Goal: Information Seeking & Learning: Learn about a topic

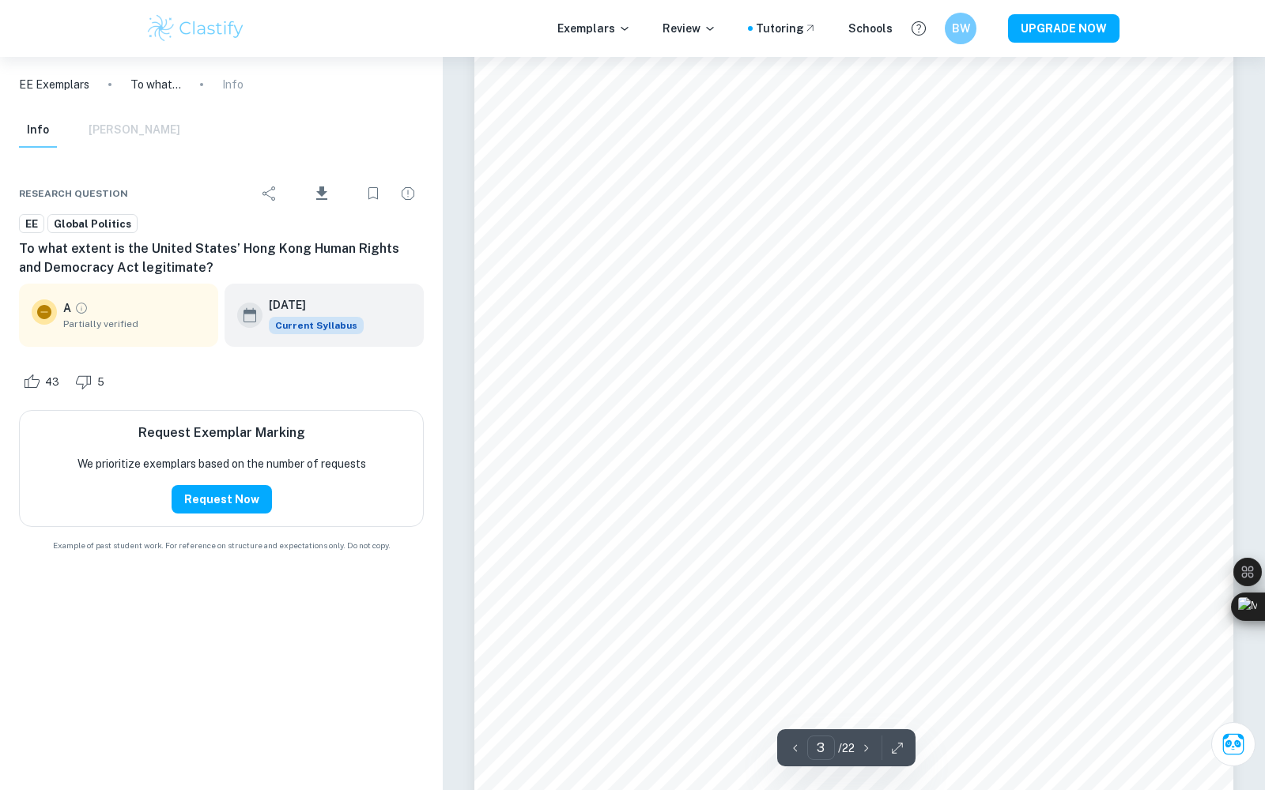
scroll to position [2570, 0]
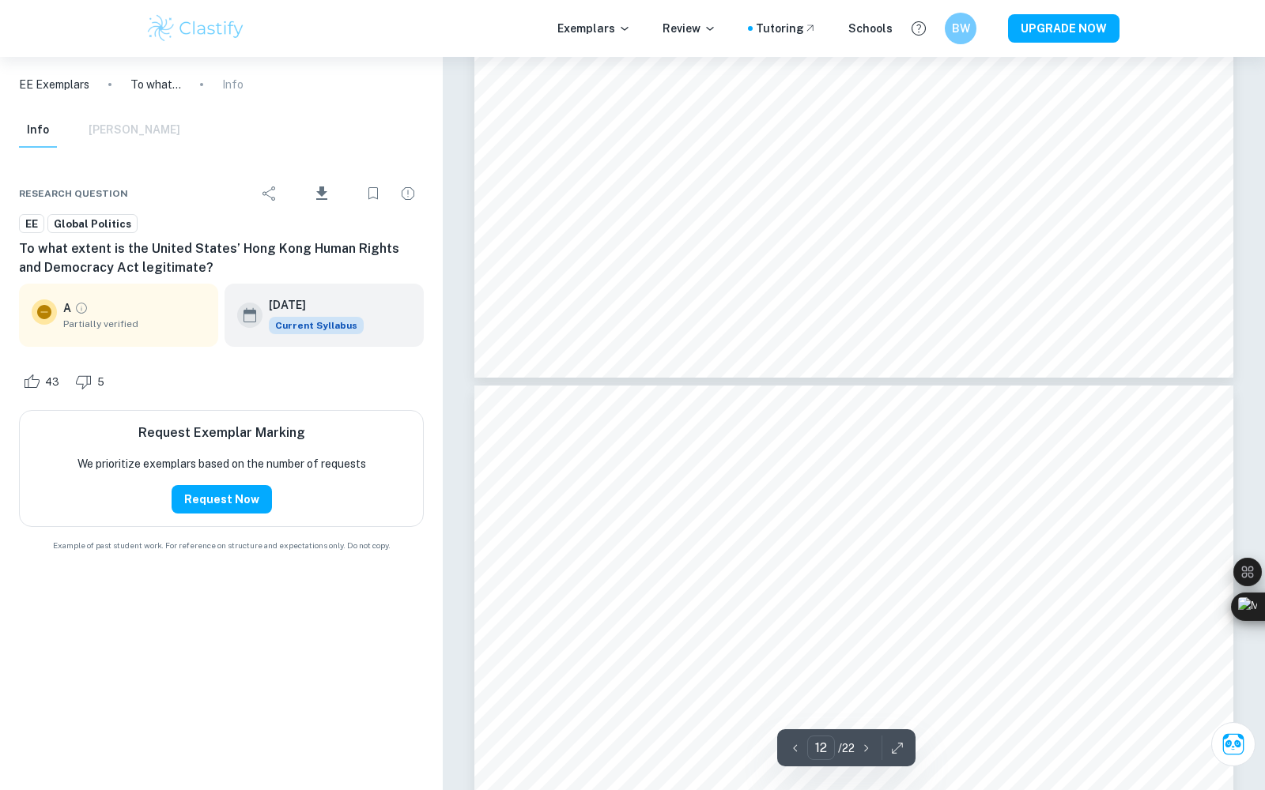
type input "13"
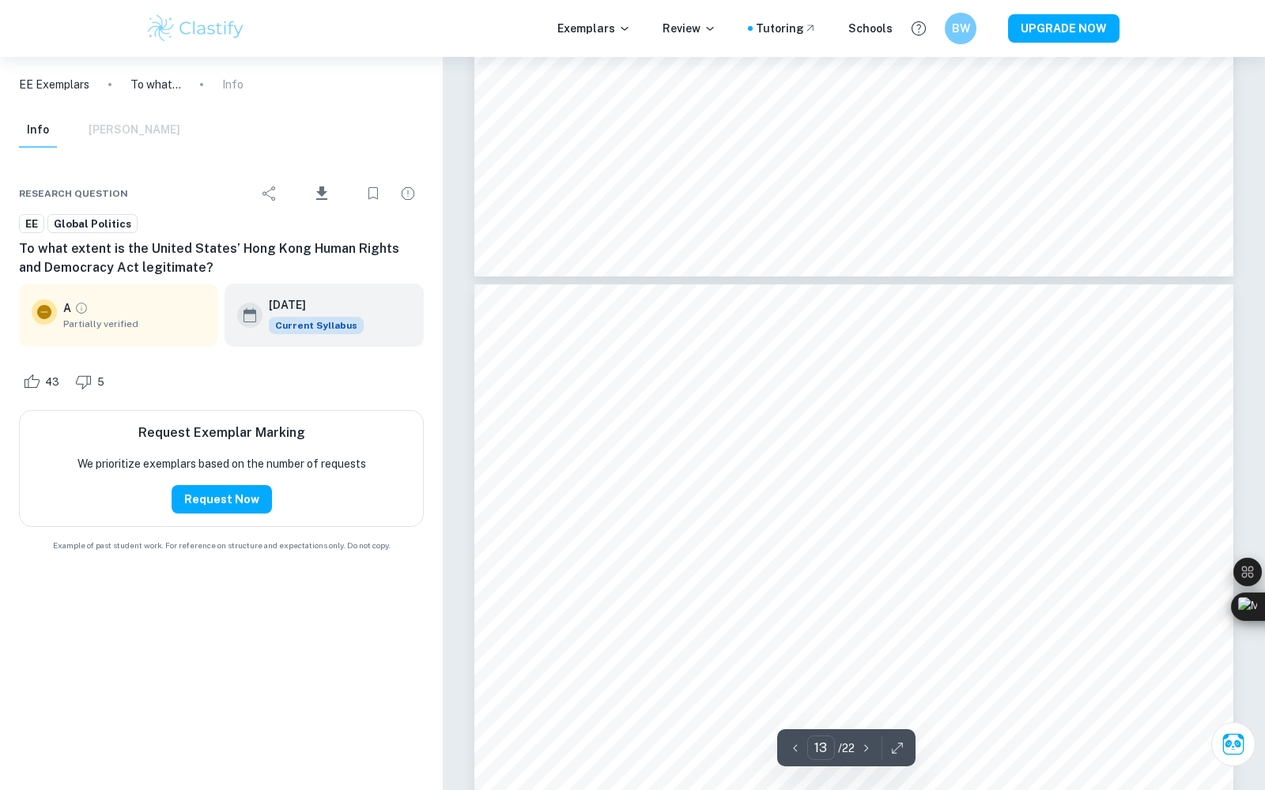
scroll to position [13696, 0]
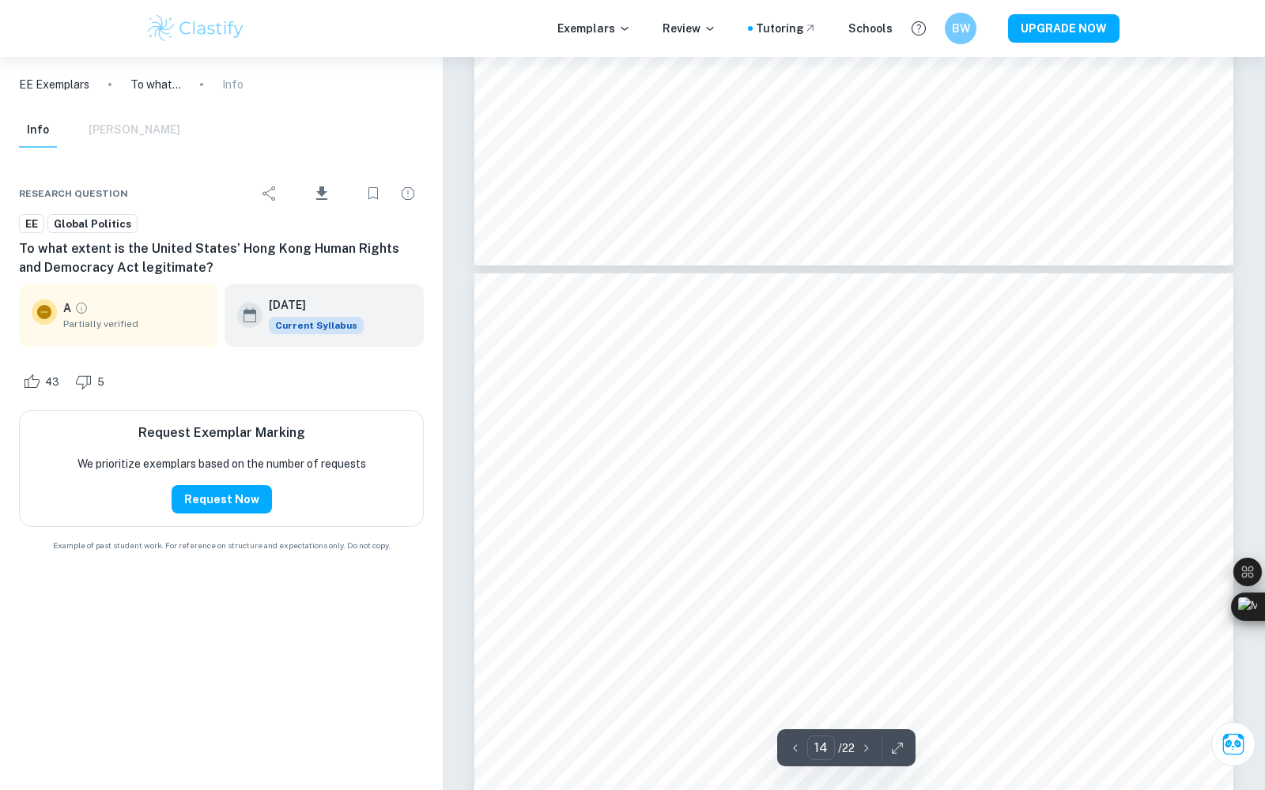
scroll to position [14102, 0]
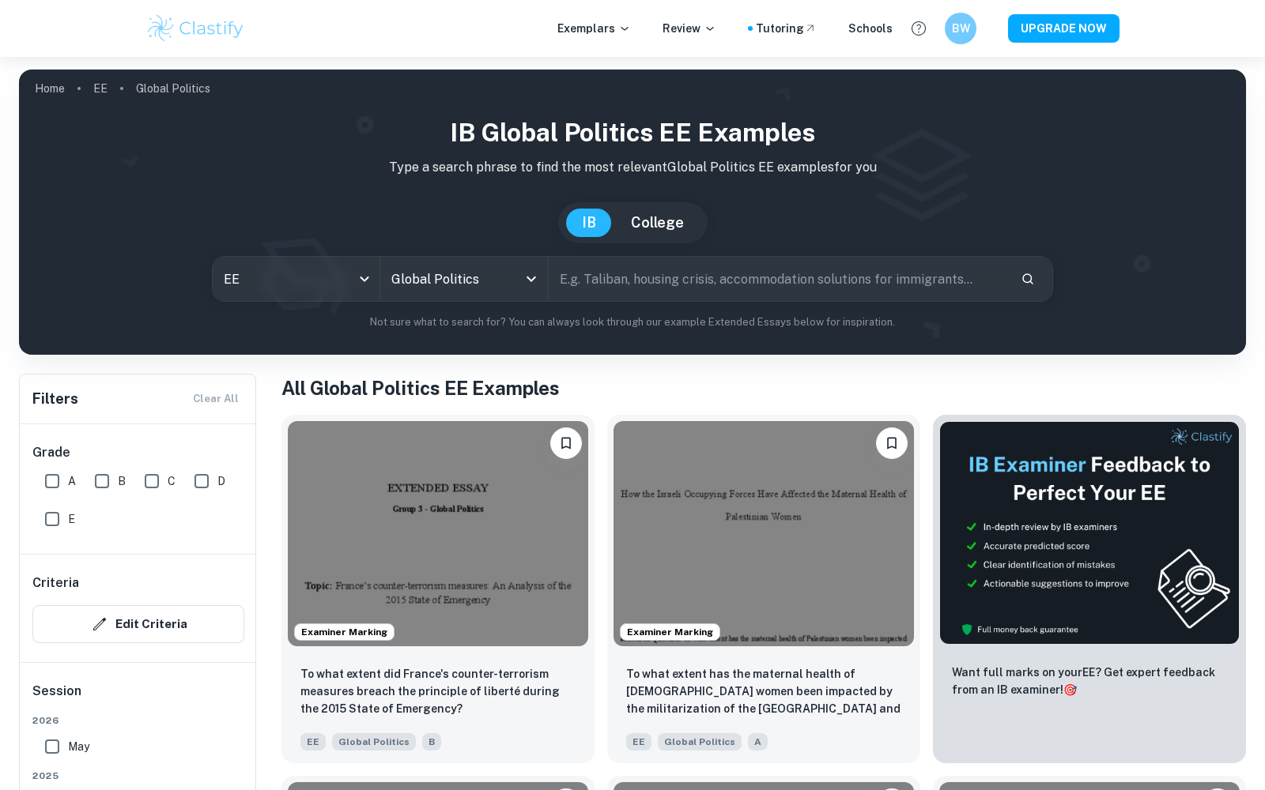
click at [56, 484] on input "A" at bounding box center [52, 481] width 32 height 32
checkbox input "true"
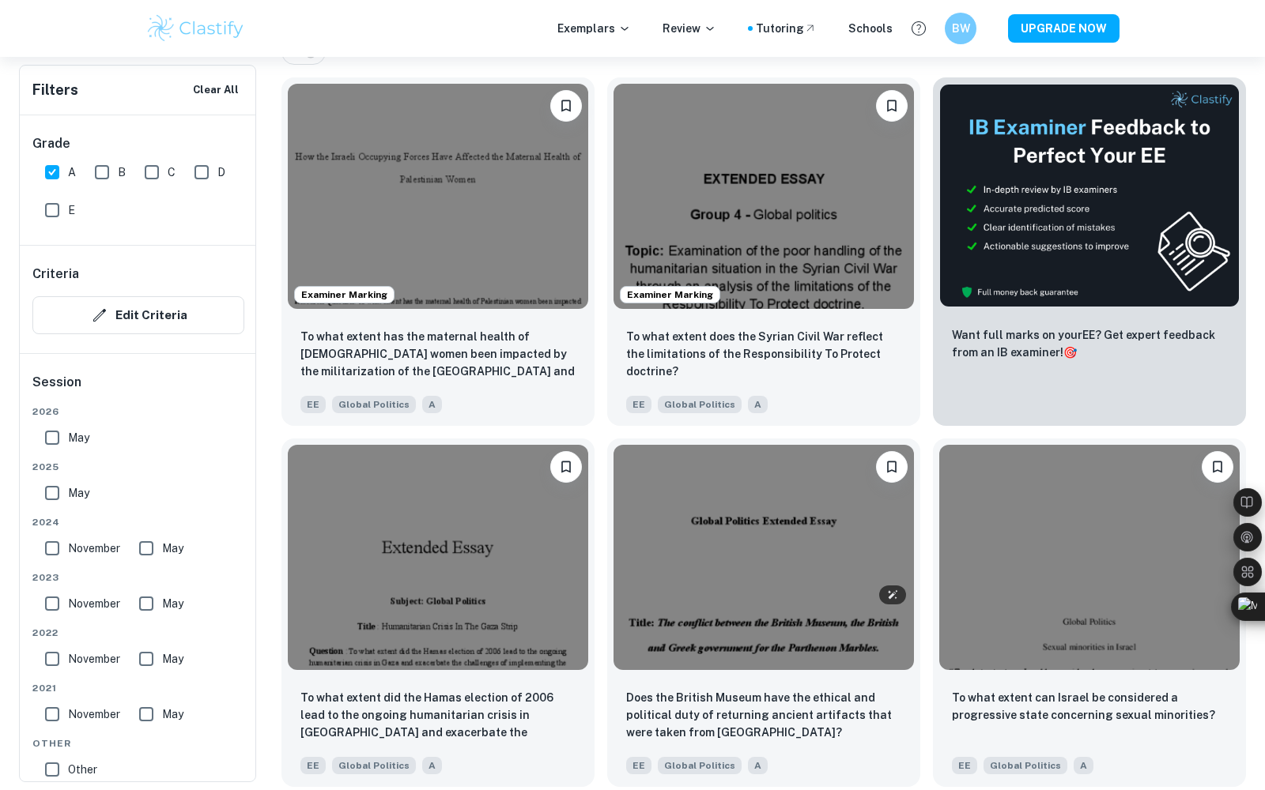
scroll to position [360, 0]
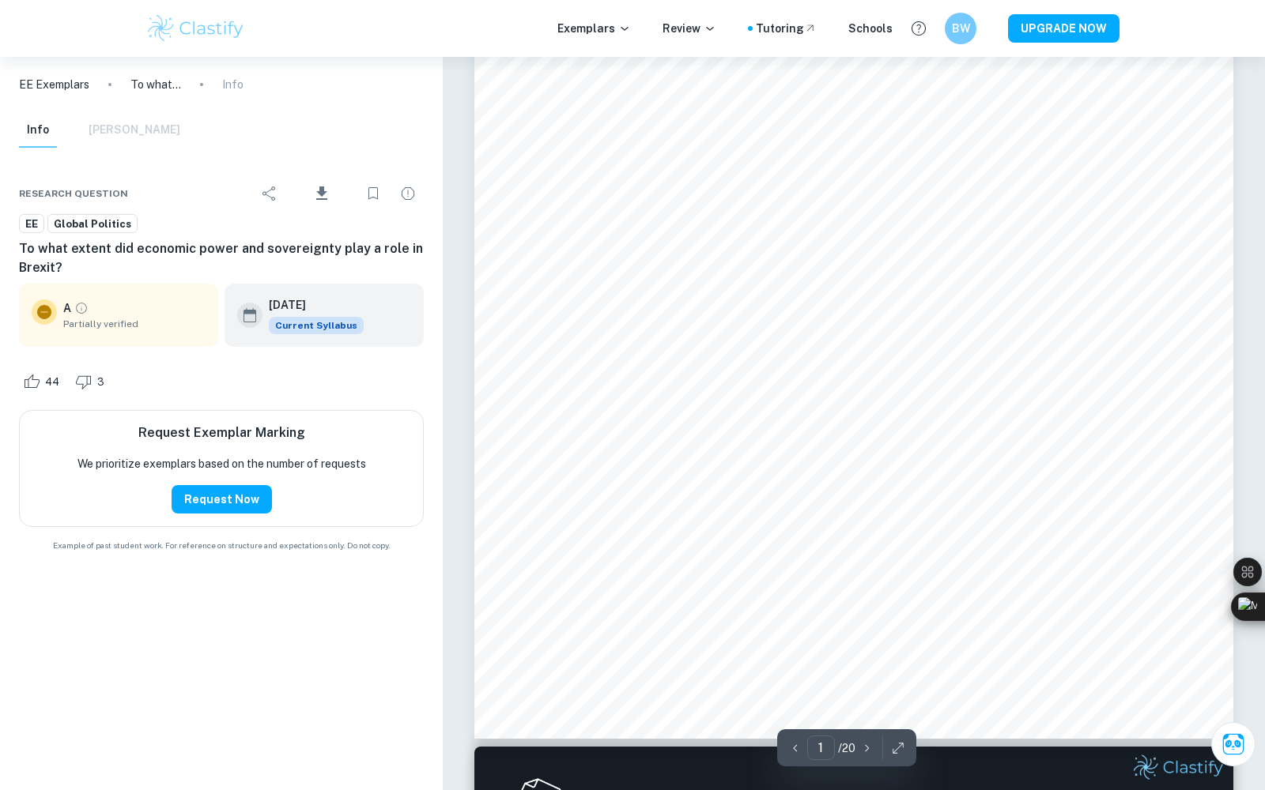
scroll to position [407, 0]
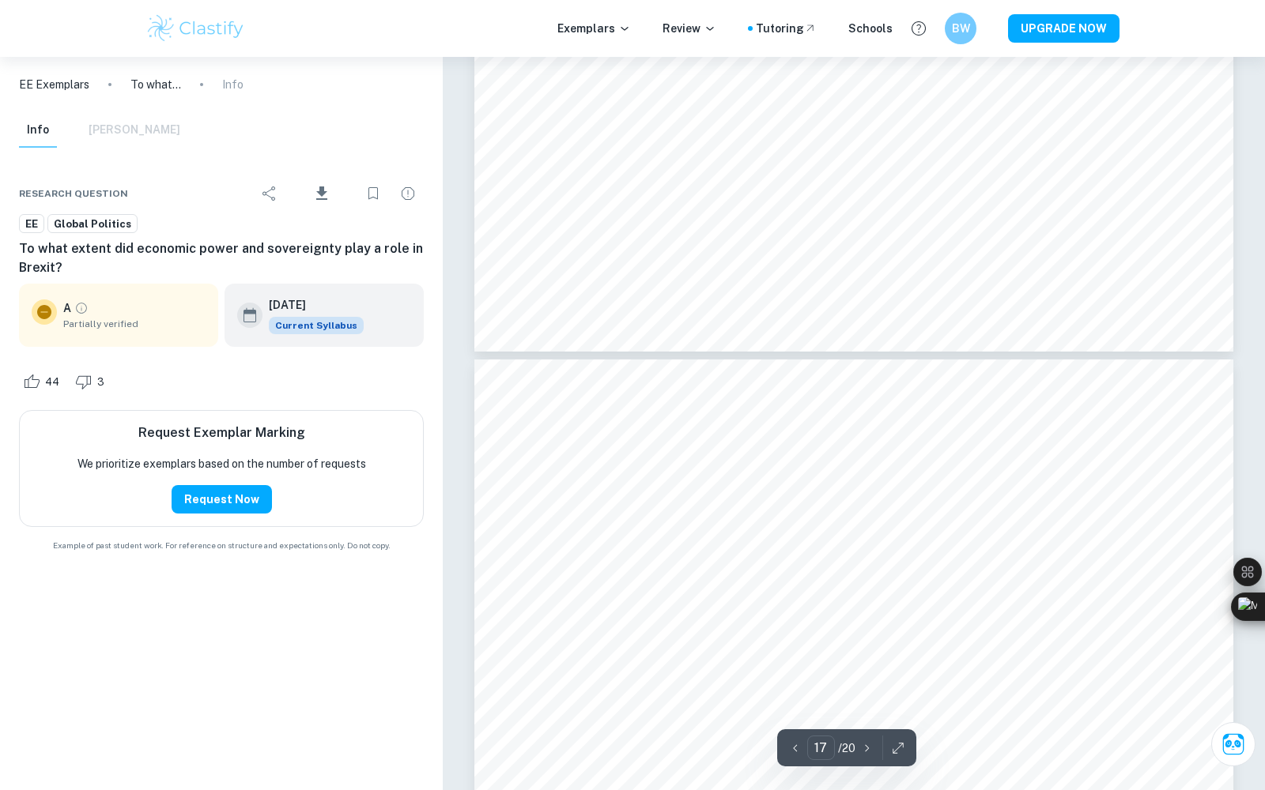
type input "16"
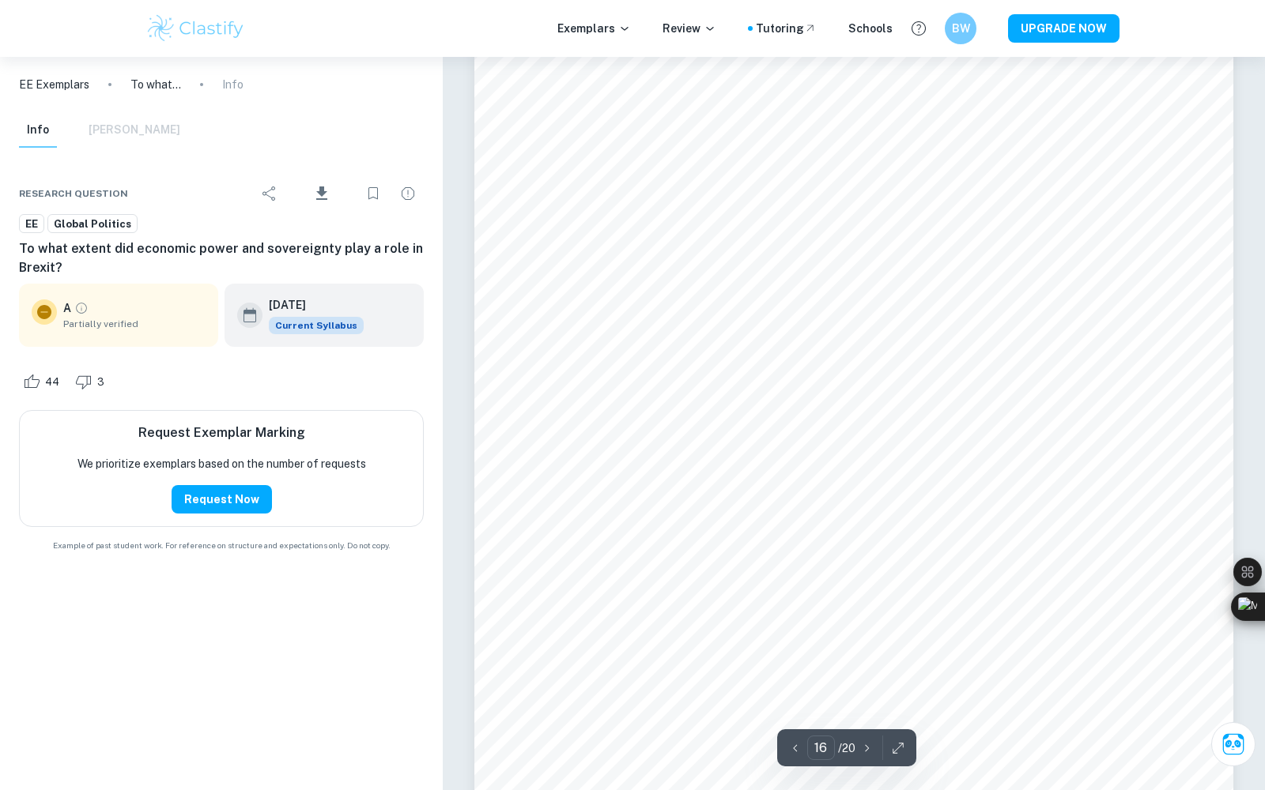
scroll to position [16980, 0]
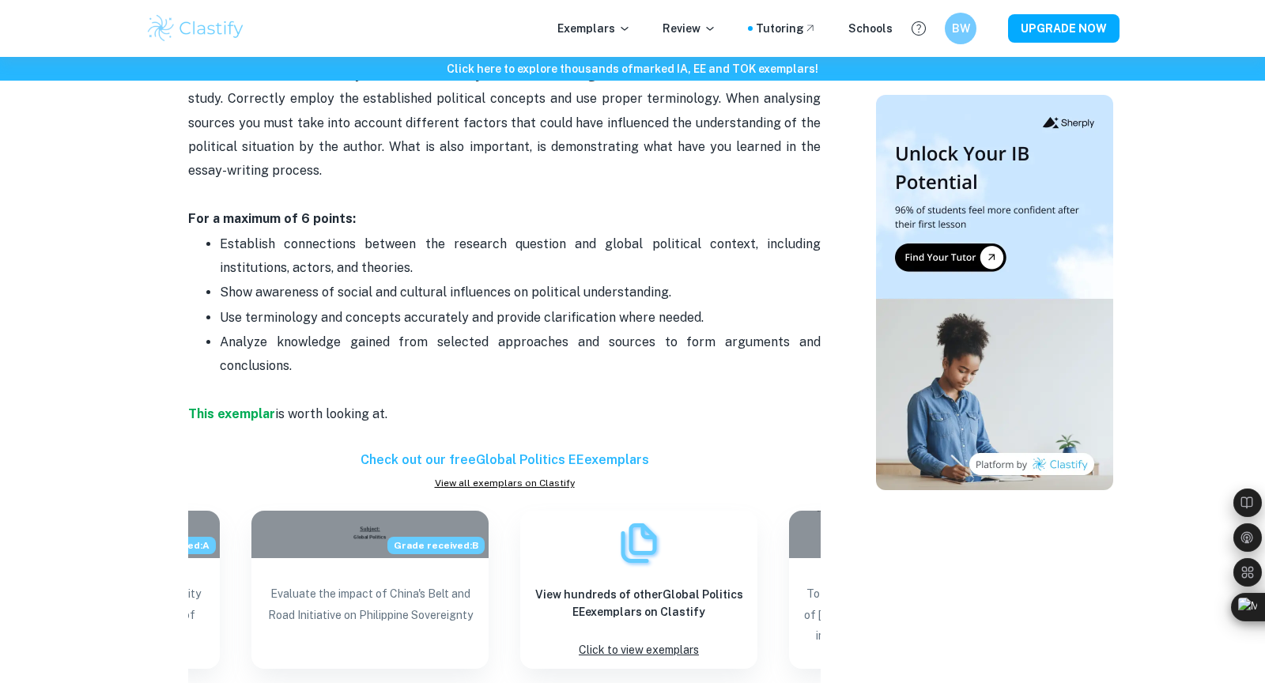
scroll to position [2026, 0]
